Goal: Task Accomplishment & Management: Manage account settings

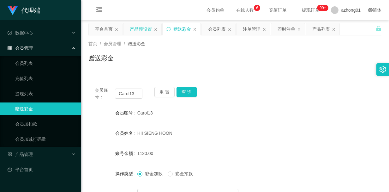
drag, startPoint x: 143, startPoint y: 31, endPoint x: 146, endPoint y: 34, distance: 4.0
click at [143, 30] on div "产品预设置" at bounding box center [141, 29] width 22 height 12
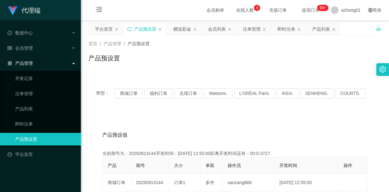
click at [129, 29] on icon "图标: sync" at bounding box center [129, 29] width 4 height 4
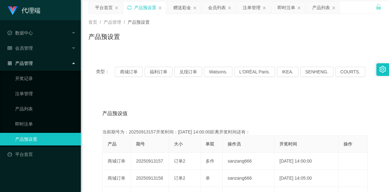
scroll to position [32, 0]
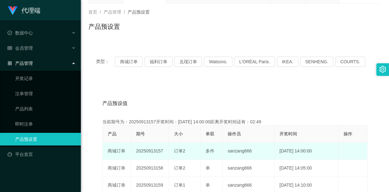
click at [139, 151] on td "20250913157" at bounding box center [150, 150] width 38 height 17
click at [140, 151] on td "20250913157" at bounding box center [150, 150] width 38 height 17
copy td "20250913157"
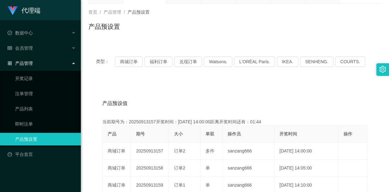
click at [301, 95] on div "产品预设值 添加期号" at bounding box center [234, 103] width 265 height 18
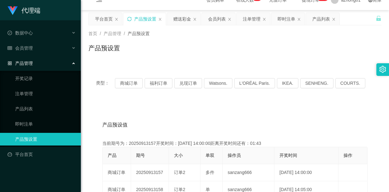
scroll to position [0, 0]
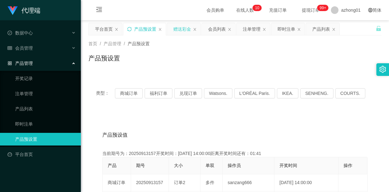
click at [183, 31] on div "赠送彩金" at bounding box center [182, 29] width 18 height 12
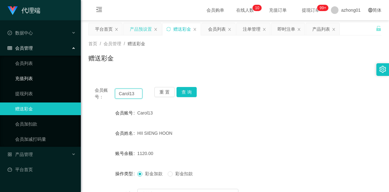
drag, startPoint x: 133, startPoint y: 93, endPoint x: 65, endPoint y: 83, distance: 69.2
click at [65, 83] on section "代理端 数据中心 员工统计 团队统计 会员管理 会员列表 充值列表 提现列表 赠送彩金 会员加扣款 会员加减打码量 产品管理 开奖记录 注单管理 产品列表 即…" at bounding box center [194, 131] width 389 height 263
paste input "ArhYin"
type input "ArhYin"
click at [181, 93] on button "查 询" at bounding box center [186, 92] width 20 height 10
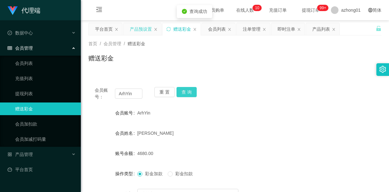
click at [181, 93] on button "查 询" at bounding box center [186, 92] width 20 height 10
click at [186, 89] on button "查 询" at bounding box center [186, 92] width 20 height 10
click at [186, 89] on button "查 询" at bounding box center [189, 92] width 27 height 10
click at [186, 89] on button "查 询" at bounding box center [186, 92] width 20 height 10
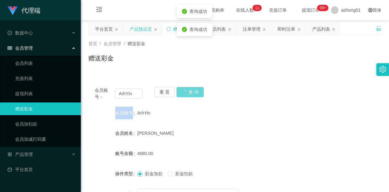
click at [186, 89] on div "重 置 查 询" at bounding box center [178, 93] width 48 height 13
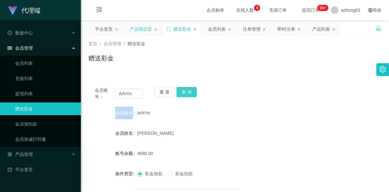
click at [183, 91] on button "查 询" at bounding box center [186, 92] width 20 height 10
click at [276, 123] on form "会员账号 ArhYin 会员姓名 [PERSON_NAME] 账号余额 4680.00 操作类型 彩金加款 彩金扣款 金额 确 定" at bounding box center [234, 163] width 293 height 114
click at [188, 92] on button "查 询" at bounding box center [186, 92] width 20 height 10
click at [183, 90] on button "查 询" at bounding box center [186, 92] width 20 height 10
click at [320, 128] on div "会员姓名 [PERSON_NAME]" at bounding box center [234, 133] width 293 height 13
